Goal: Information Seeking & Learning: Learn about a topic

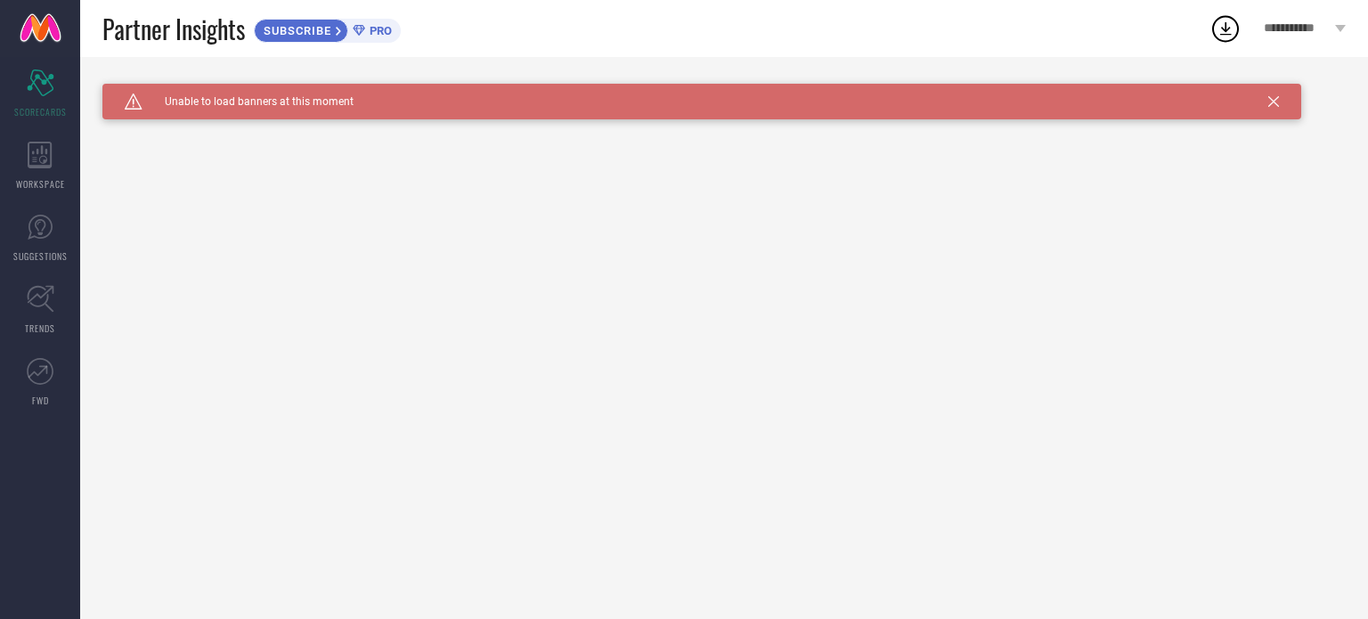
click at [1278, 21] on span "**********" at bounding box center [1297, 28] width 67 height 15
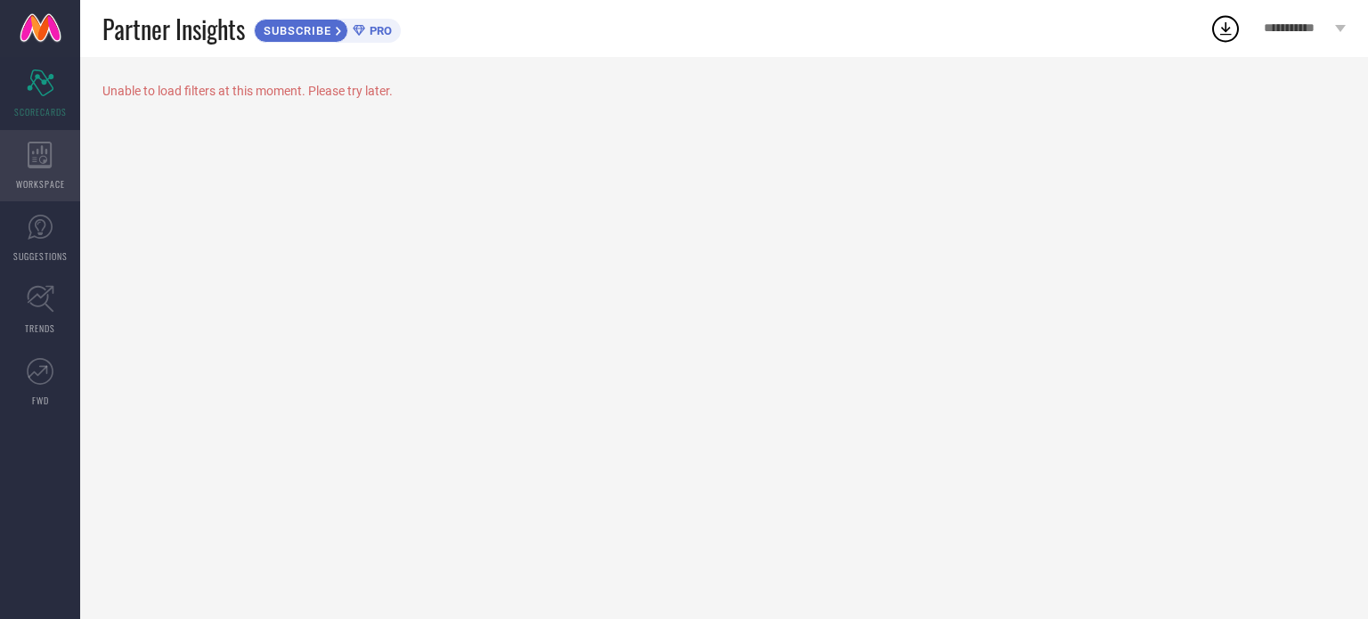
click at [45, 162] on icon at bounding box center [40, 155] width 24 height 27
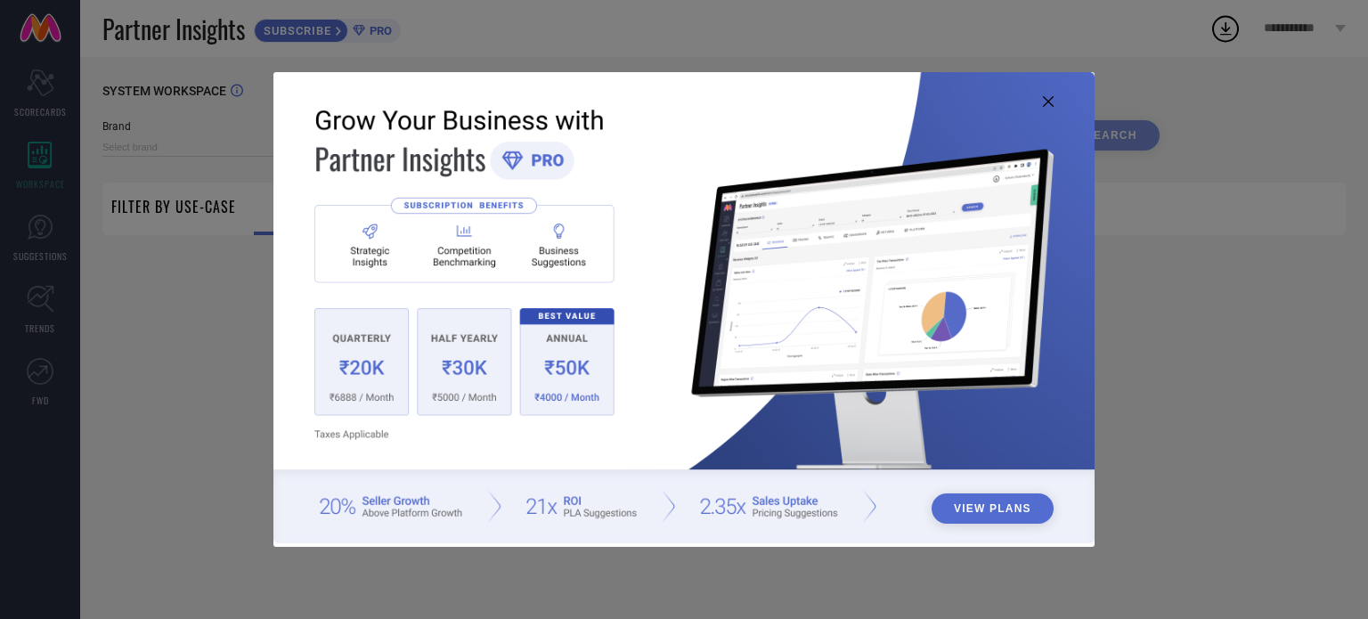
type input "1 STOP FASHION"
type input "All"
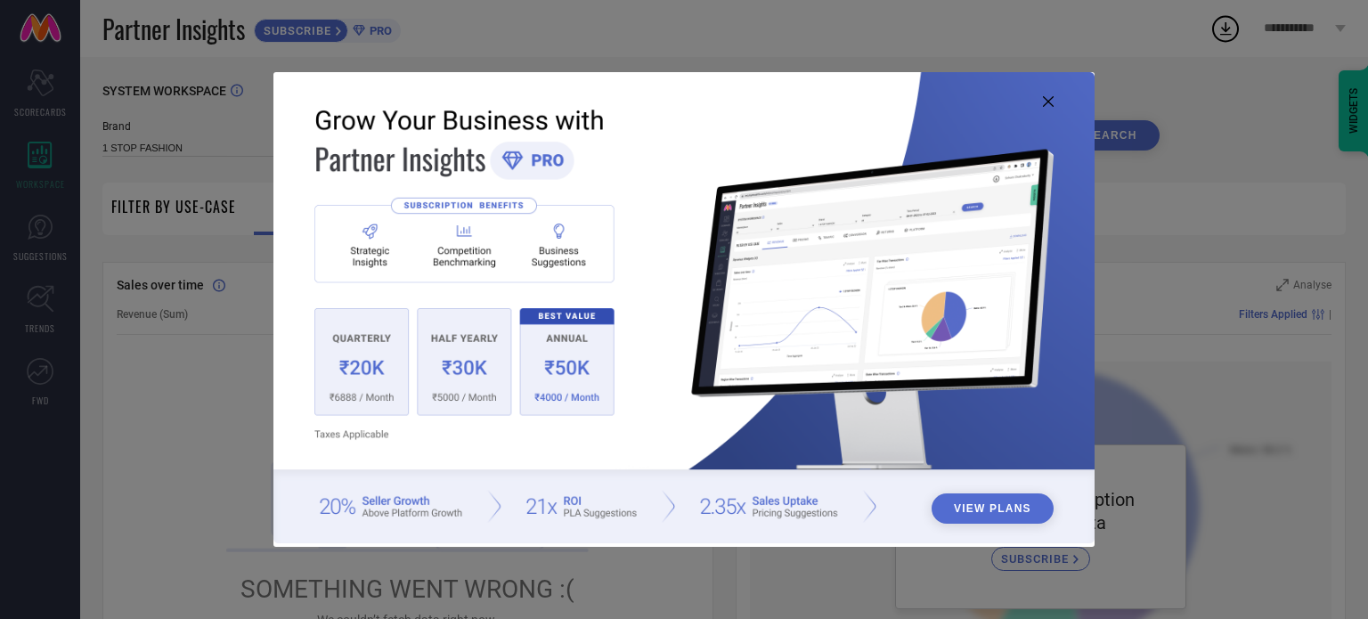
click at [1053, 102] on icon at bounding box center [1048, 101] width 11 height 11
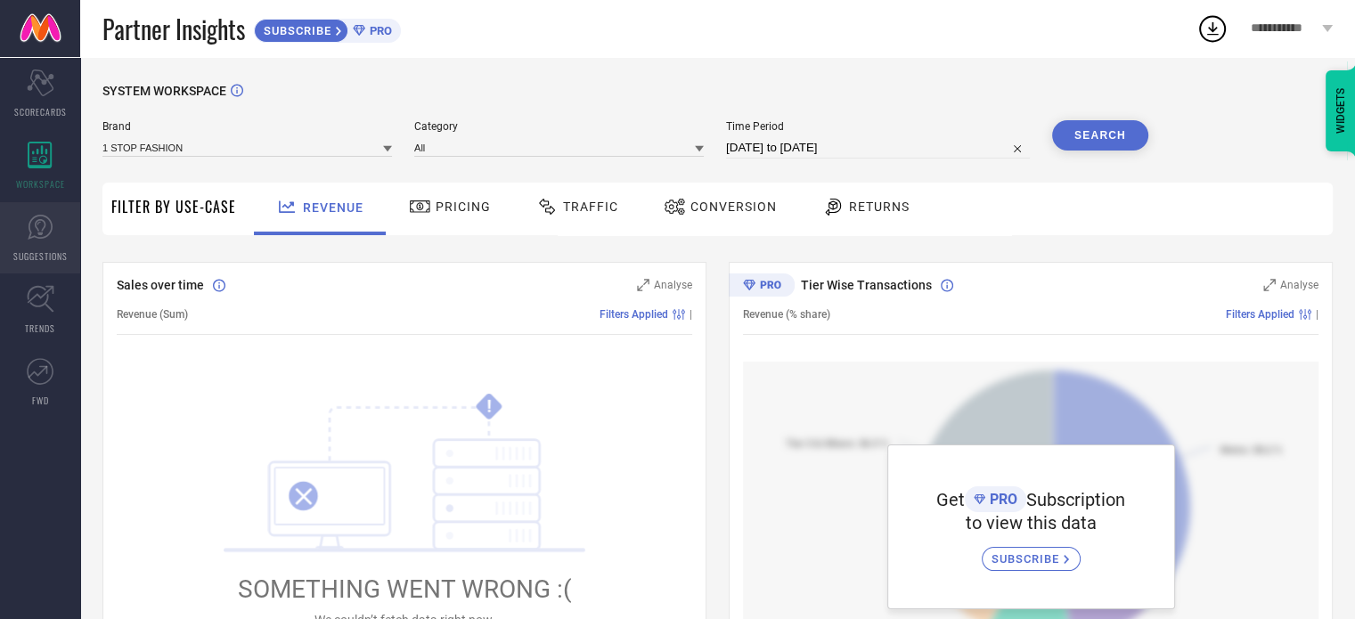
click at [39, 238] on icon at bounding box center [40, 227] width 25 height 25
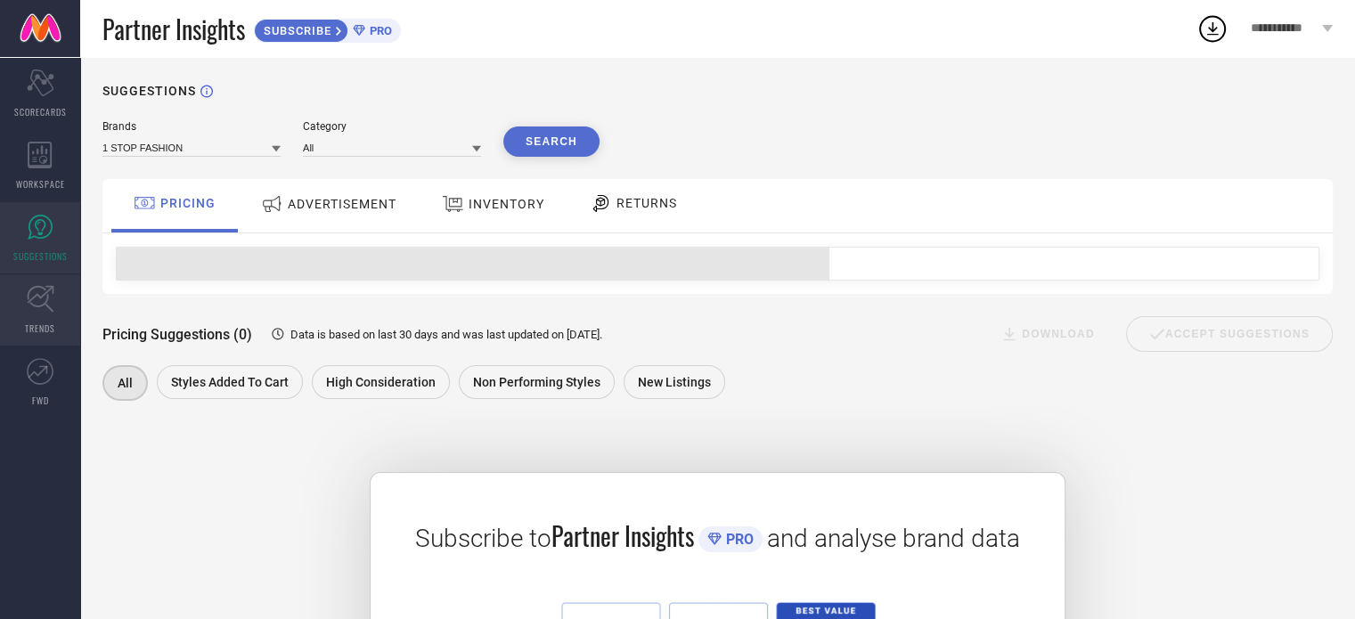
click at [38, 327] on span "TRENDS" at bounding box center [40, 328] width 30 height 13
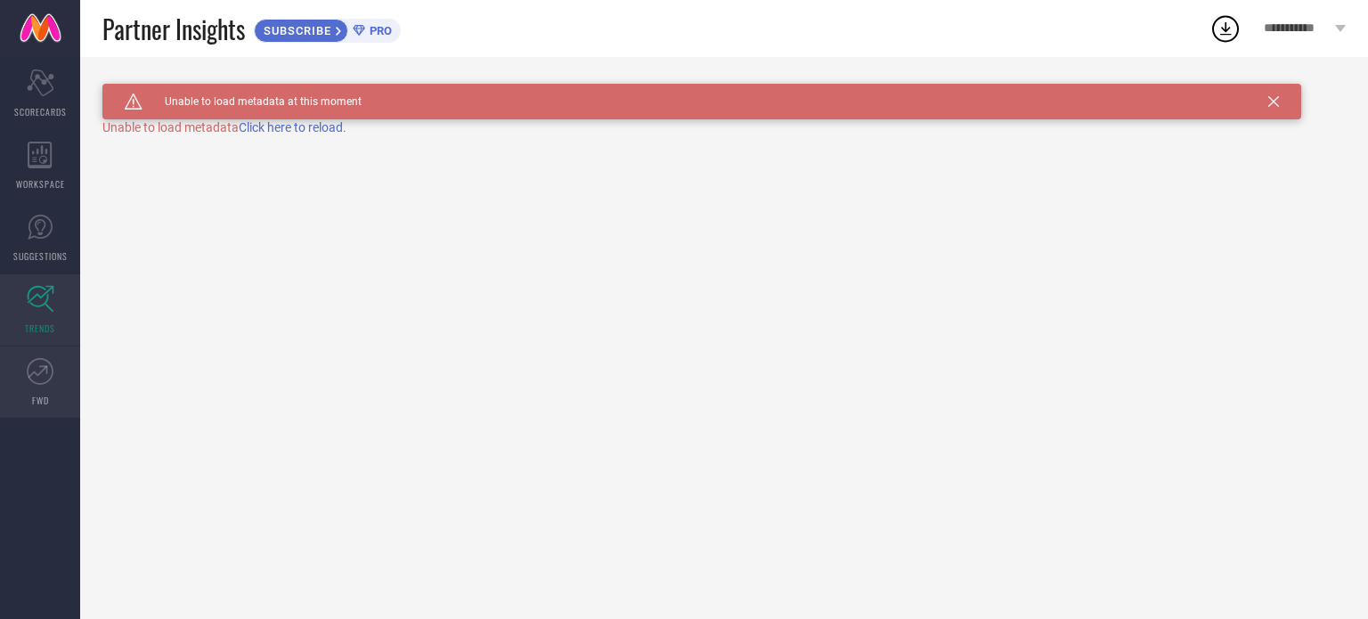
click at [41, 387] on link "FWD" at bounding box center [40, 381] width 80 height 71
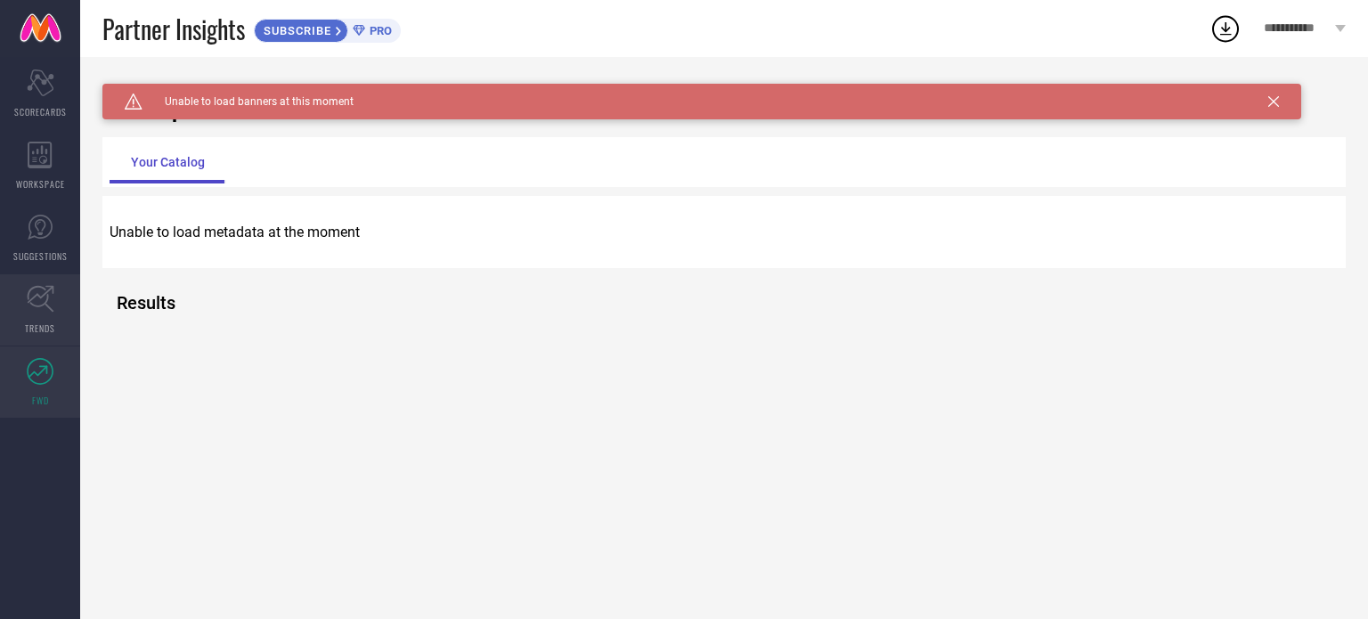
click at [40, 290] on icon at bounding box center [41, 299] width 28 height 28
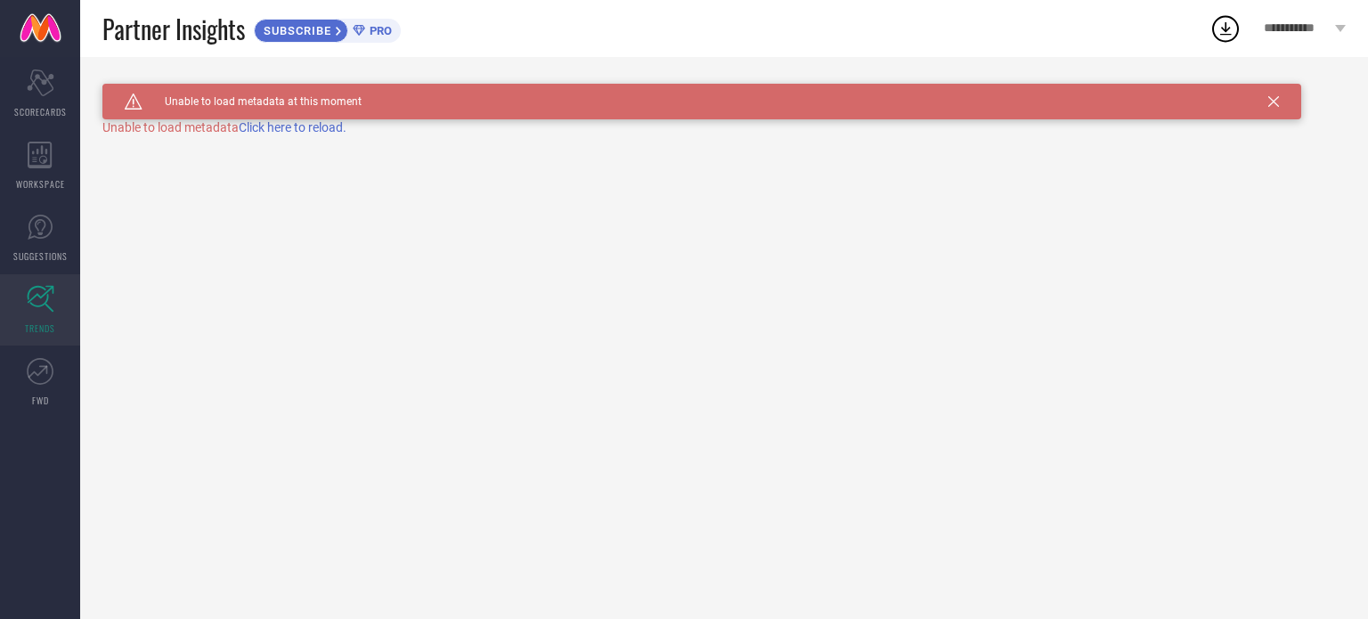
click at [40, 290] on icon at bounding box center [41, 299] width 28 height 28
click at [278, 124] on span "Click here to reload." at bounding box center [293, 127] width 108 height 14
click at [47, 236] on icon at bounding box center [40, 227] width 27 height 27
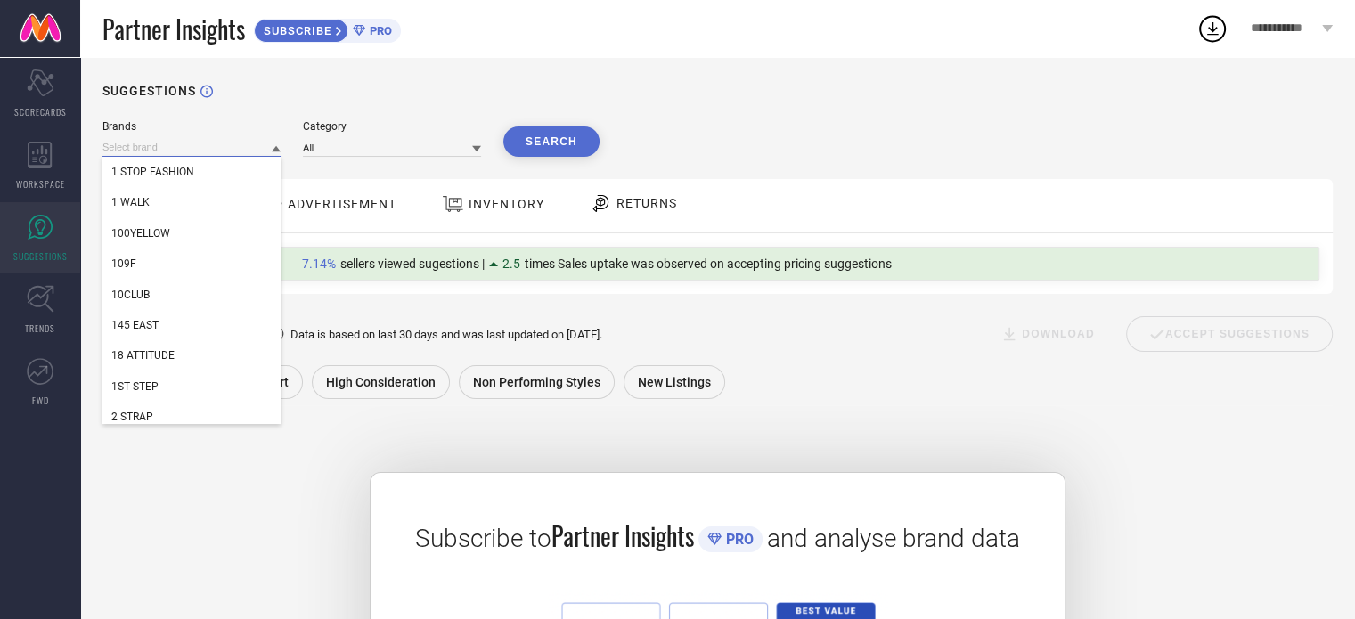
click at [183, 149] on input at bounding box center [191, 147] width 178 height 19
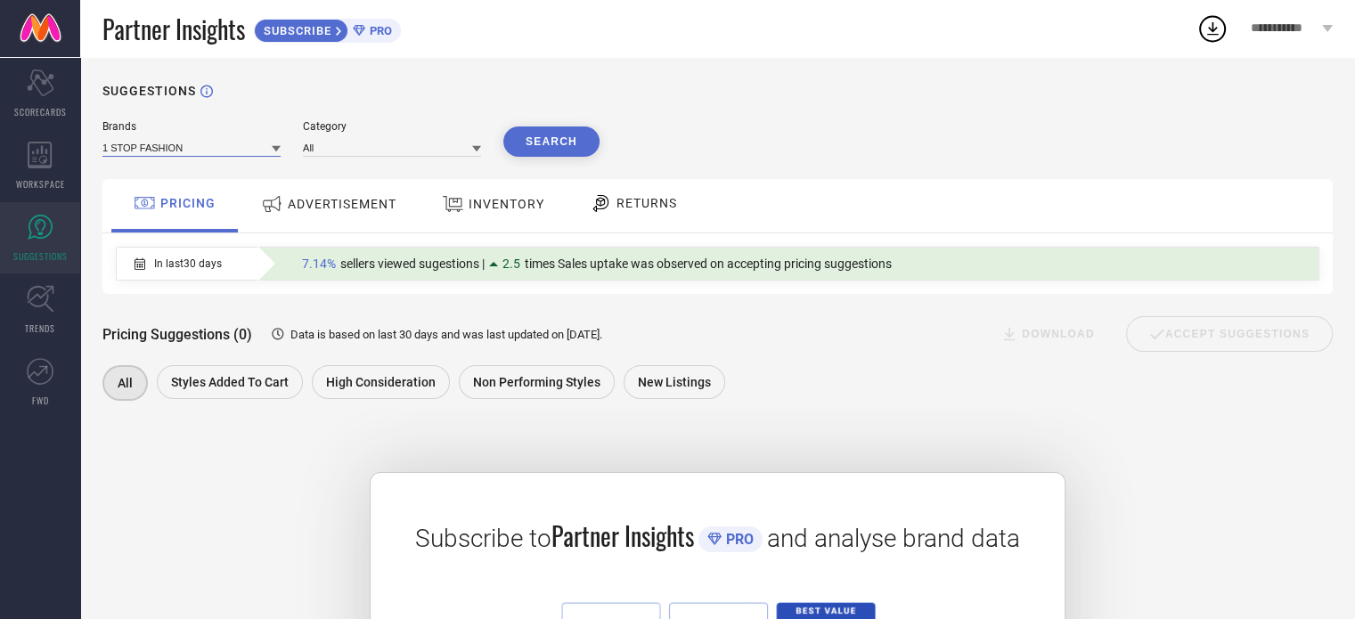
click at [183, 149] on input at bounding box center [191, 147] width 178 height 19
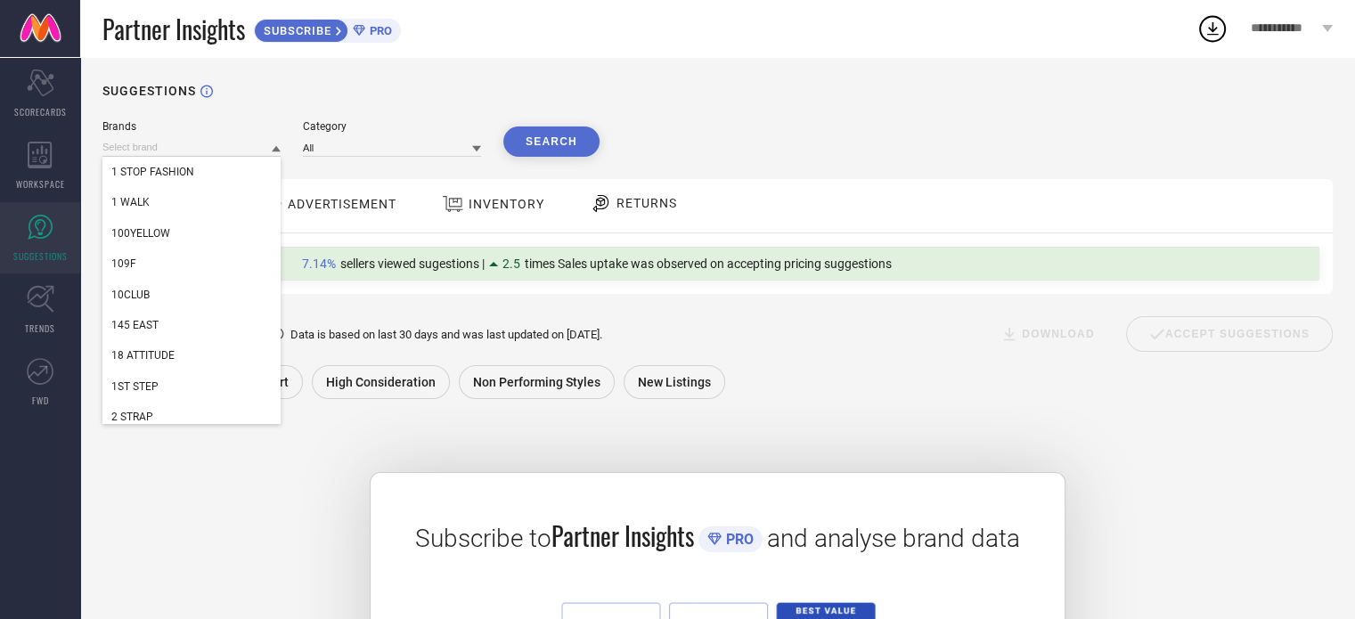
click at [908, 101] on div "SUGGESTIONS Brands 1 STOP FASHION 1 WALK 100YELLOW 109F 10CLUB 145 EAST 18 ATTI…" at bounding box center [717, 466] width 1275 height 818
